Goal: Task Accomplishment & Management: Complete application form

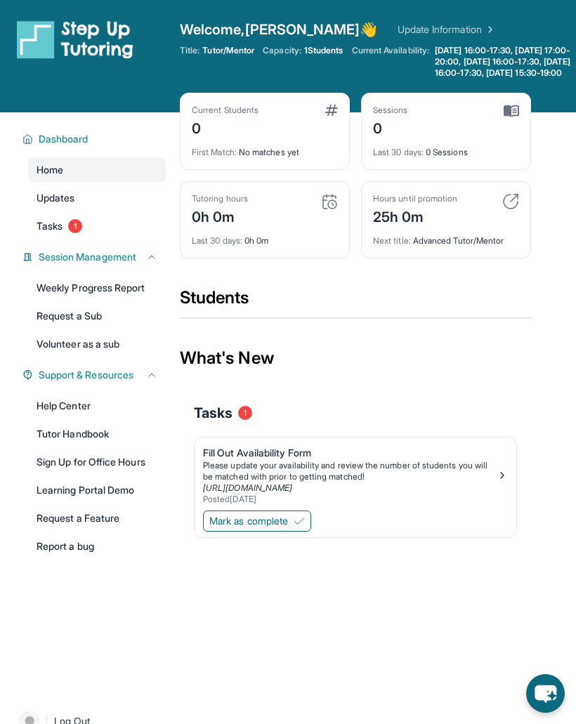
click at [58, 232] on span "Tasks" at bounding box center [50, 226] width 26 height 14
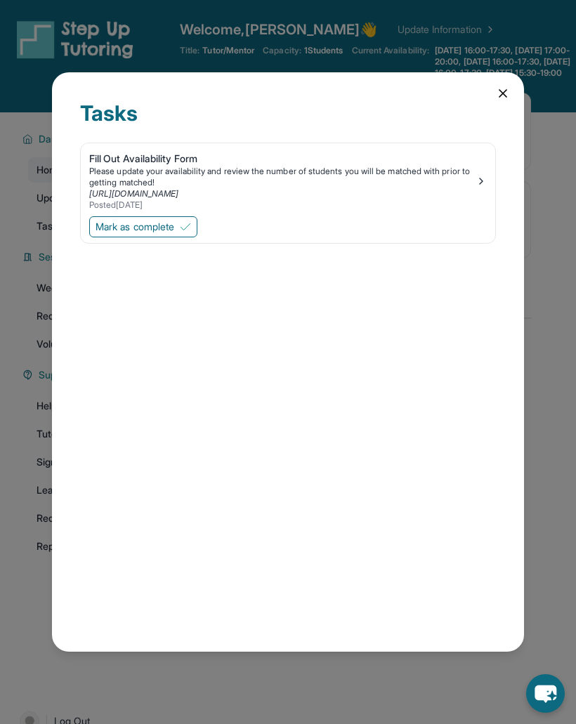
click at [116, 166] on div "Fill Out Availability Form" at bounding box center [282, 159] width 386 height 14
click at [118, 228] on span "Mark as complete" at bounding box center [135, 227] width 79 height 14
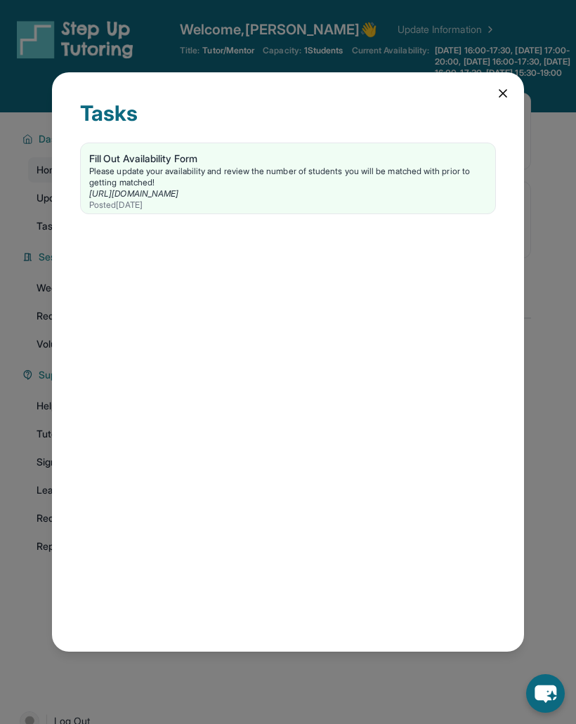
click at [501, 93] on icon at bounding box center [503, 93] width 14 height 14
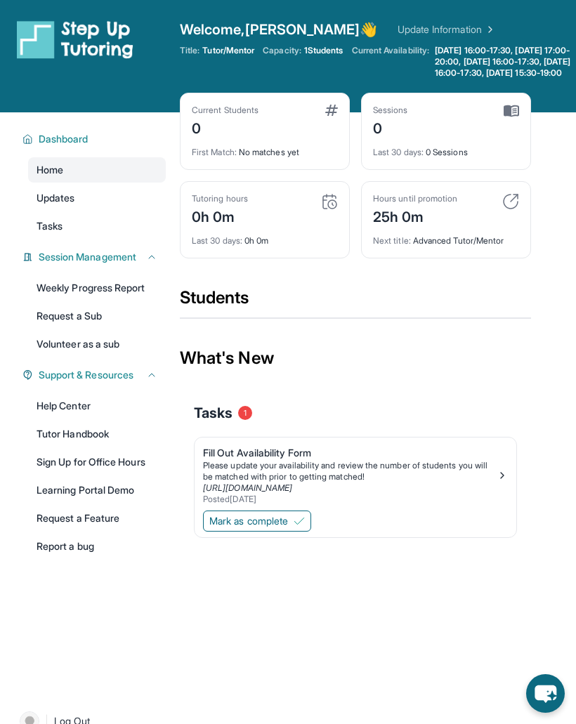
click at [320, 48] on span "1 Students" at bounding box center [323, 50] width 39 height 11
click at [305, 527] on img at bounding box center [299, 520] width 11 height 11
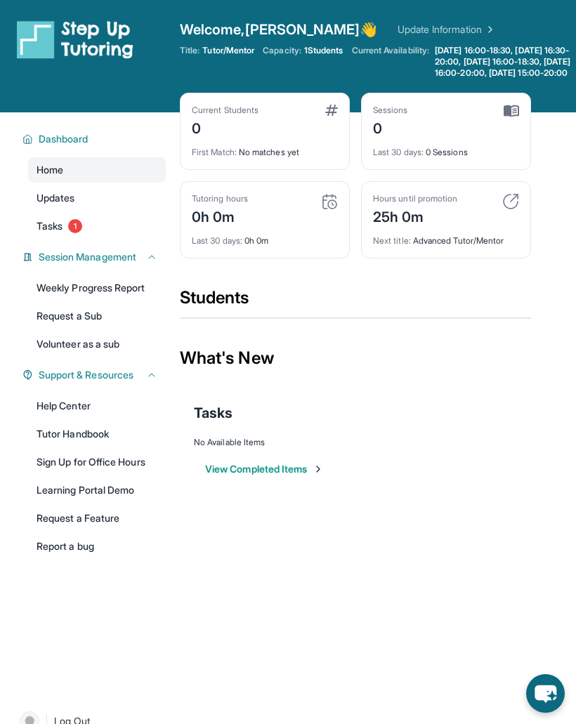
click at [110, 231] on link "Tasks 1" at bounding box center [97, 226] width 138 height 25
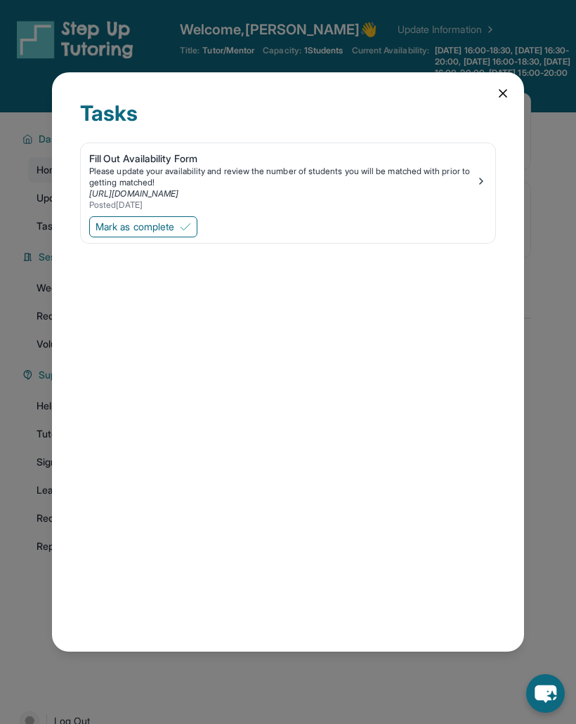
click at [191, 232] on img at bounding box center [185, 226] width 11 height 11
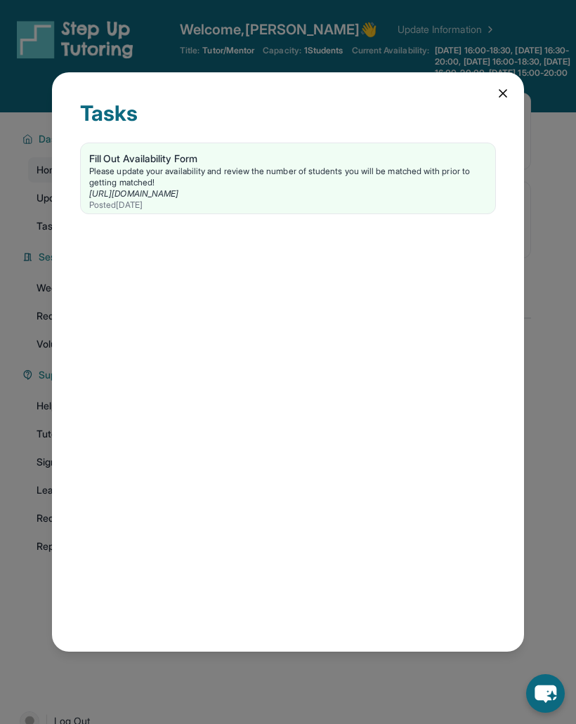
click at [506, 97] on icon at bounding box center [503, 93] width 14 height 14
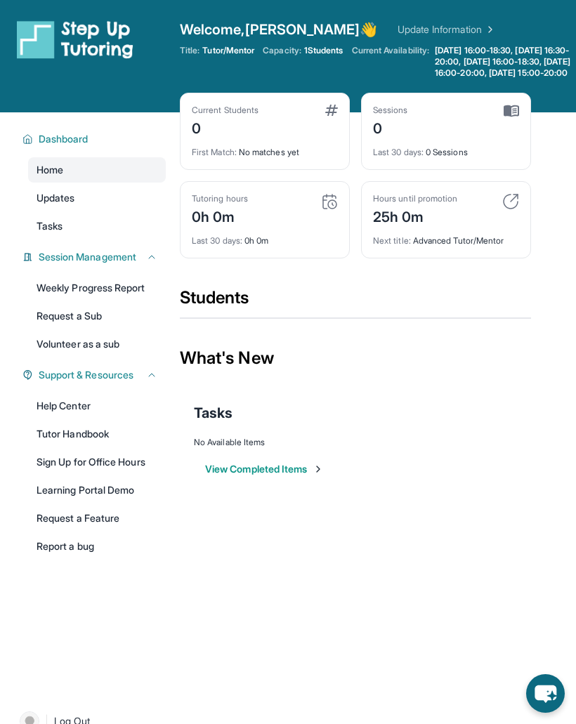
click at [415, 29] on link "Update Information" at bounding box center [447, 29] width 98 height 14
click at [103, 211] on link "Updates" at bounding box center [97, 197] width 138 height 25
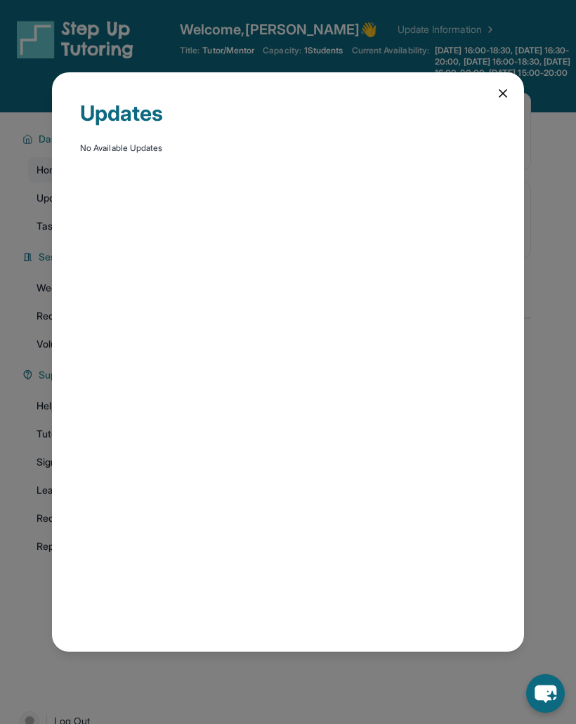
click at [490, 104] on div "Updates" at bounding box center [288, 121] width 416 height 42
click at [490, 103] on div "Updates" at bounding box center [288, 121] width 416 height 42
click at [508, 90] on icon at bounding box center [503, 93] width 14 height 14
